Goal: Transaction & Acquisition: Purchase product/service

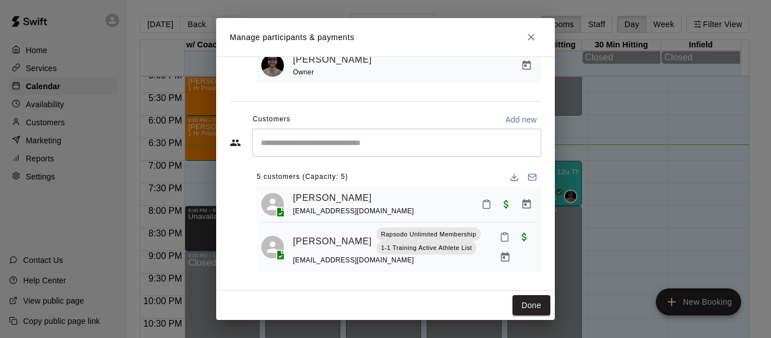
scroll to position [19, 0]
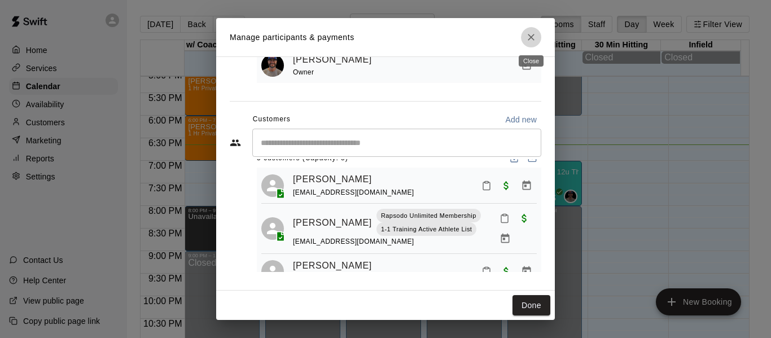
click at [540, 41] on button "Close" at bounding box center [531, 37] width 20 height 20
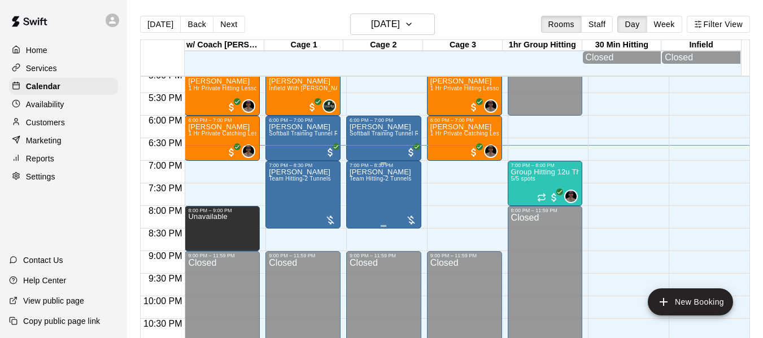
click at [346, 184] on div "7:00 PM – 8:30 PM [PERSON_NAME] Team Hitting-2 Tunnels" at bounding box center [383, 195] width 75 height 68
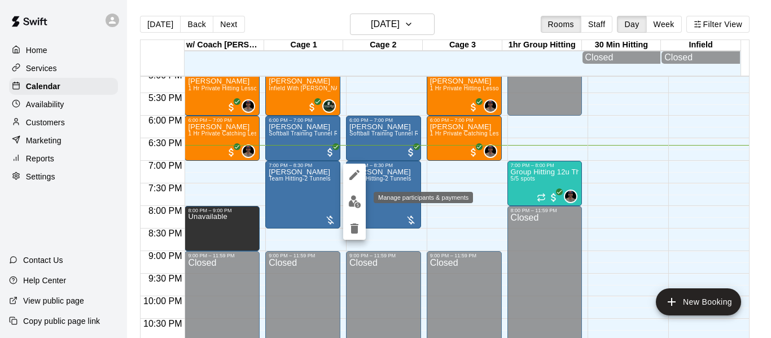
click at [355, 208] on img "edit" at bounding box center [354, 201] width 13 height 13
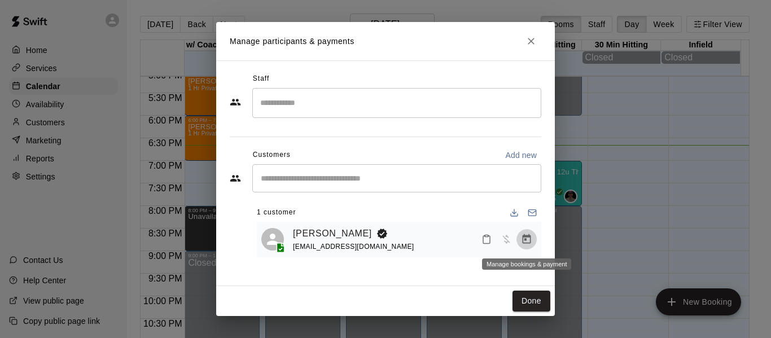
click at [530, 243] on icon "Manage bookings & payment" at bounding box center [527, 239] width 8 height 10
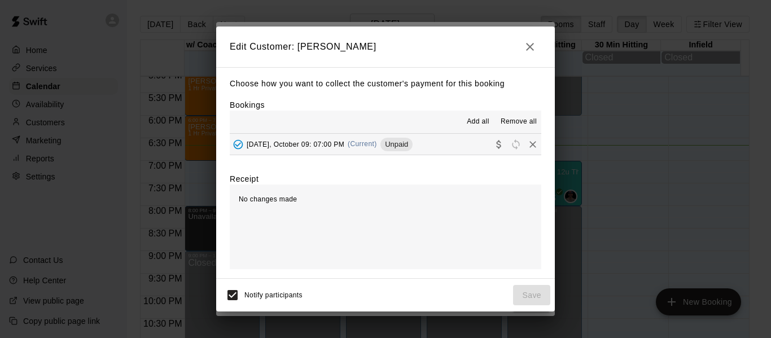
click at [426, 142] on button "[DATE], October 09: 07:00 PM (Current) Unpaid" at bounding box center [386, 144] width 312 height 21
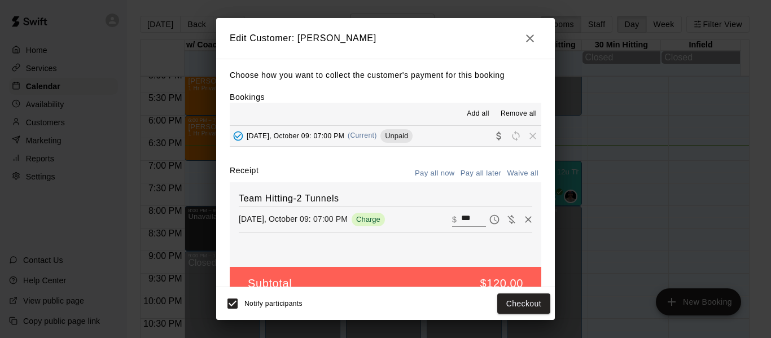
click at [529, 43] on icon "button" at bounding box center [531, 39] width 14 height 14
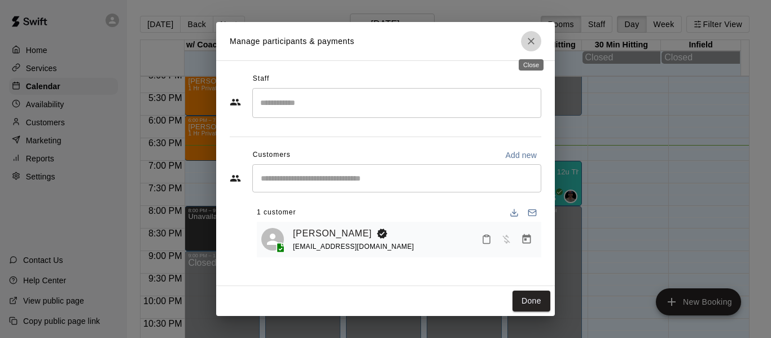
click at [529, 43] on icon "Close" at bounding box center [531, 41] width 11 height 11
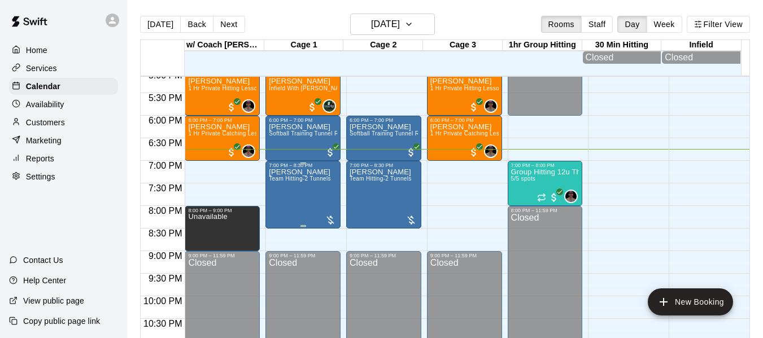
click at [318, 182] on span "Team Hitting-2 Tunnels" at bounding box center [300, 179] width 62 height 6
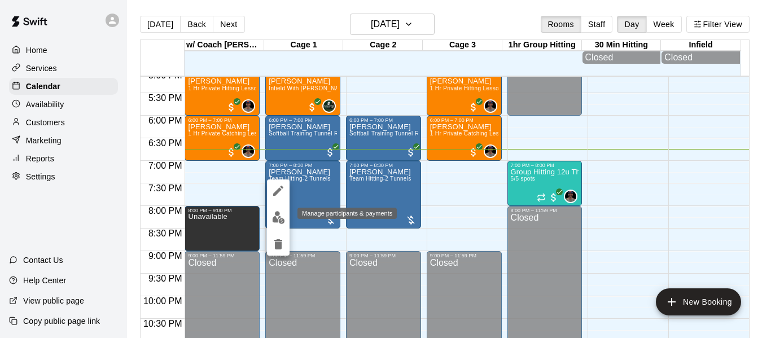
click at [278, 217] on img "edit" at bounding box center [278, 217] width 13 height 13
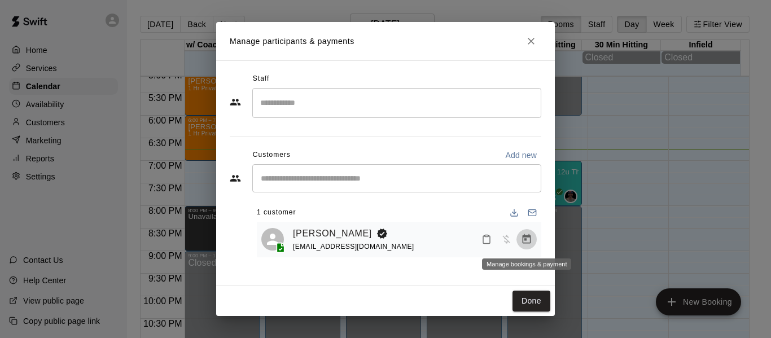
click at [536, 237] on button "Manage bookings & payment" at bounding box center [527, 239] width 20 height 20
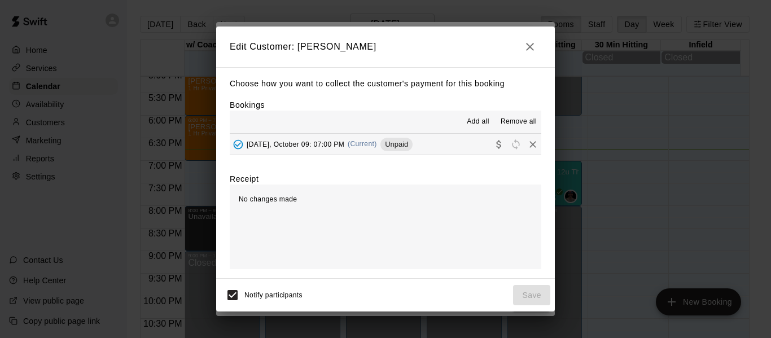
click at [389, 152] on div "[DATE], October 09: 07:00 PM (Current) Unpaid" at bounding box center [321, 144] width 183 height 17
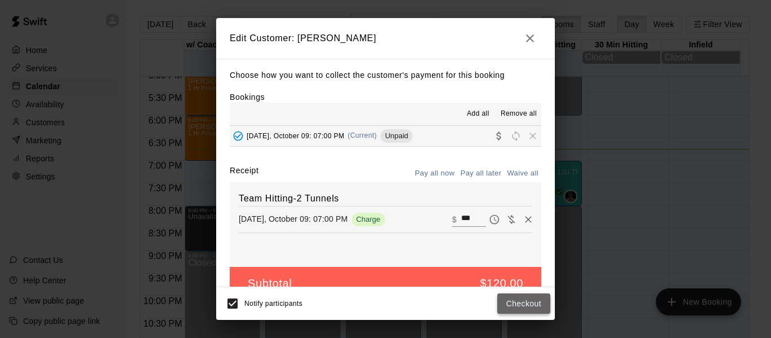
click at [518, 296] on button "Checkout" at bounding box center [524, 304] width 53 height 21
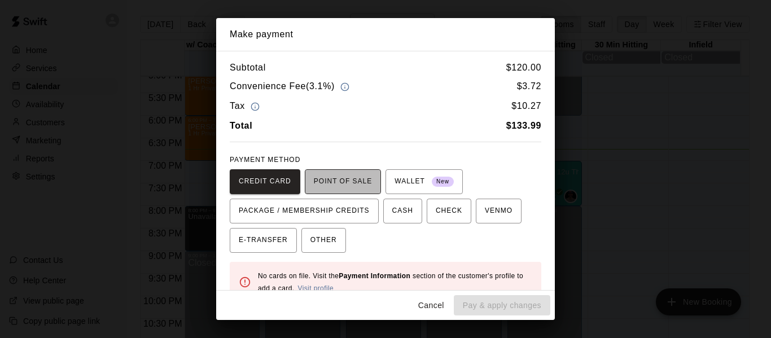
click at [351, 189] on span "POINT OF SALE" at bounding box center [343, 182] width 58 height 18
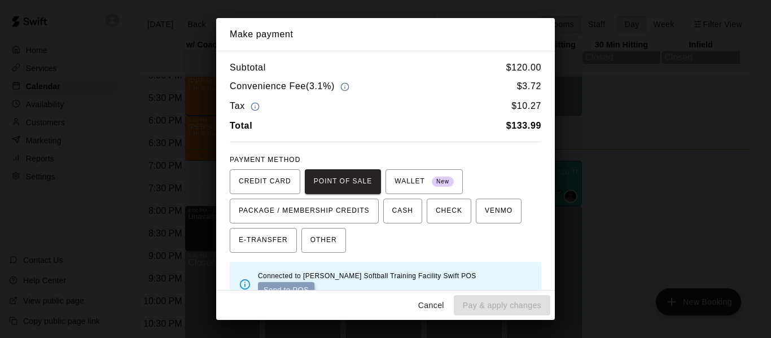
click at [315, 282] on button "Send to POS" at bounding box center [286, 290] width 56 height 17
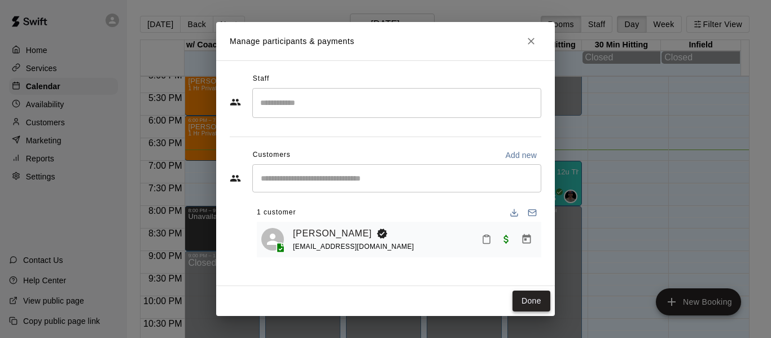
click at [515, 294] on button "Done" at bounding box center [532, 301] width 38 height 21
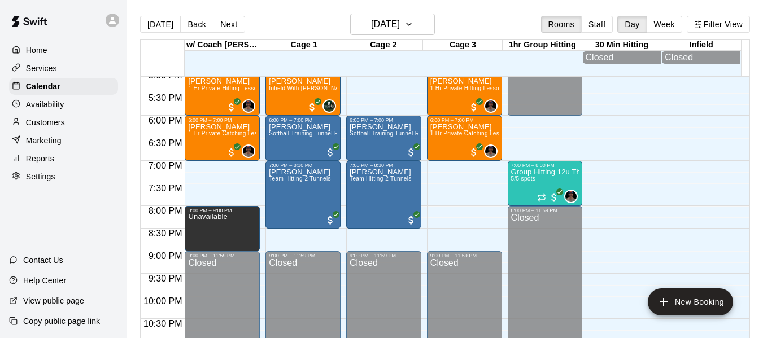
click at [533, 172] on p "Group Hitting 12u Through Middle School" at bounding box center [545, 172] width 68 height 0
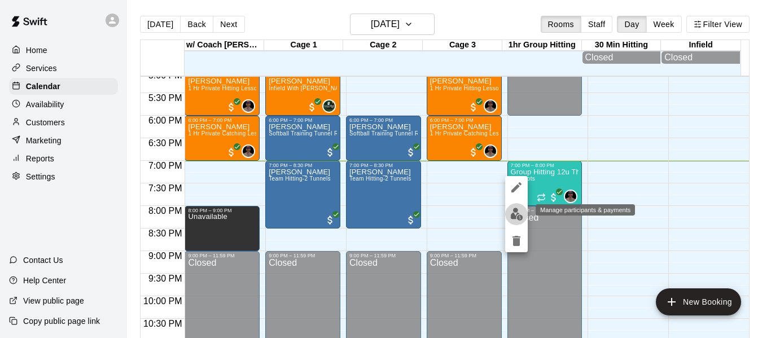
click at [515, 215] on img "edit" at bounding box center [517, 214] width 13 height 13
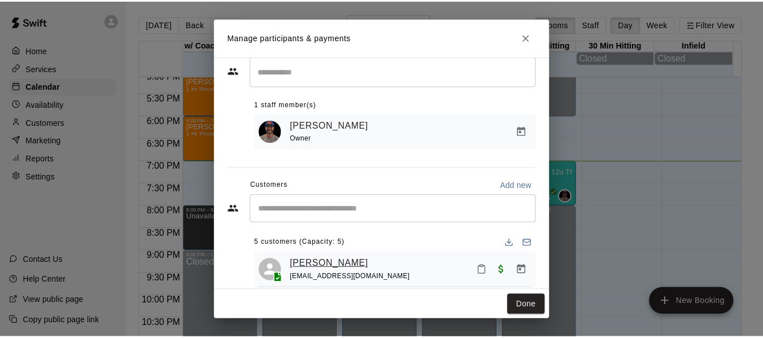
scroll to position [95, 0]
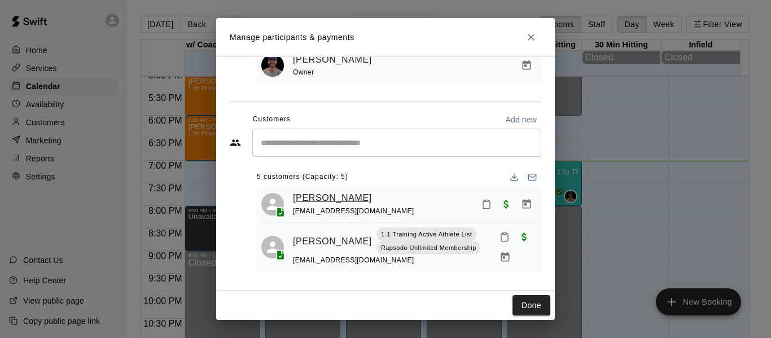
click at [309, 193] on link "[PERSON_NAME]" at bounding box center [332, 198] width 79 height 15
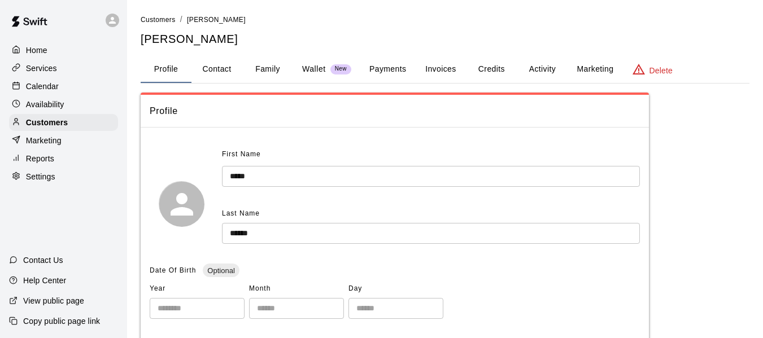
click at [274, 72] on button "Family" at bounding box center [267, 69] width 51 height 27
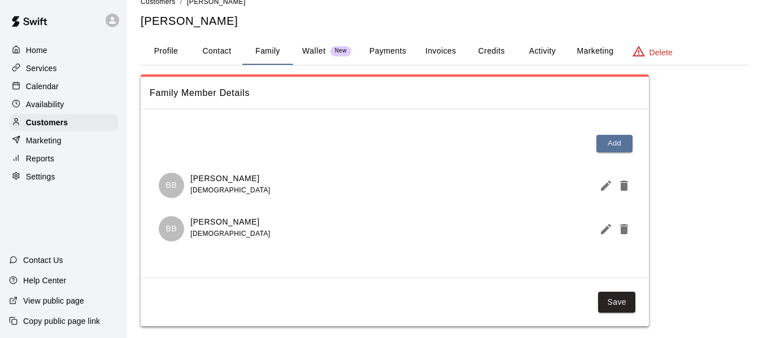
scroll to position [29, 0]
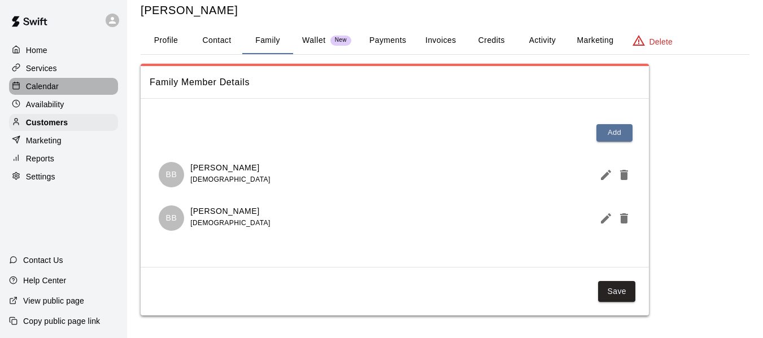
click at [38, 90] on p "Calendar" at bounding box center [42, 86] width 33 height 11
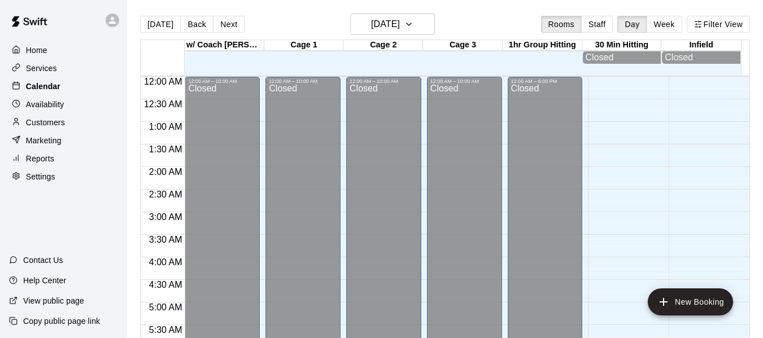
scroll to position [774, 0]
